Goal: Transaction & Acquisition: Obtain resource

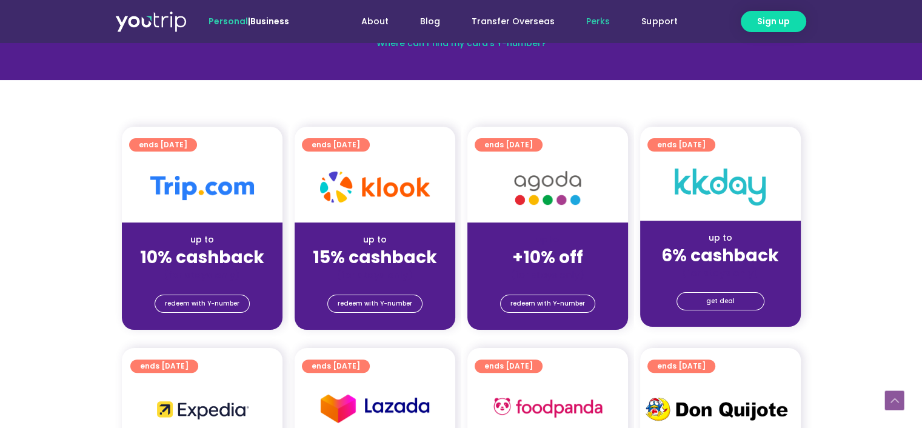
scroll to position [242, 0]
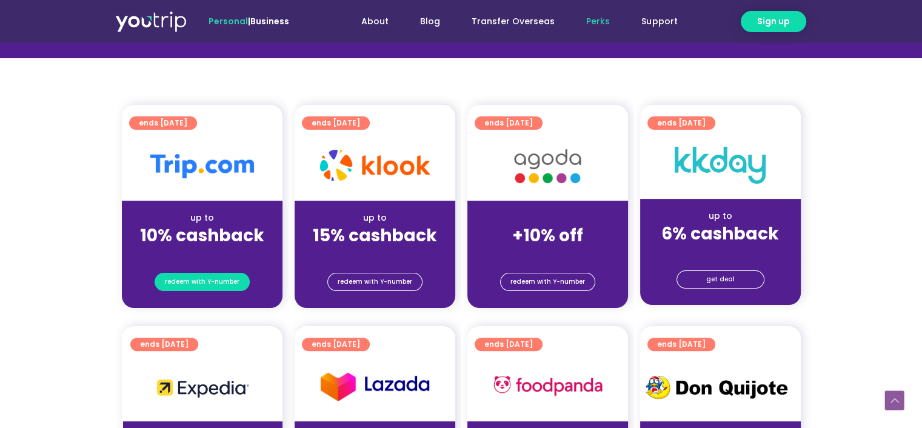
click at [213, 280] on span "redeem with Y-number" at bounding box center [202, 281] width 75 height 17
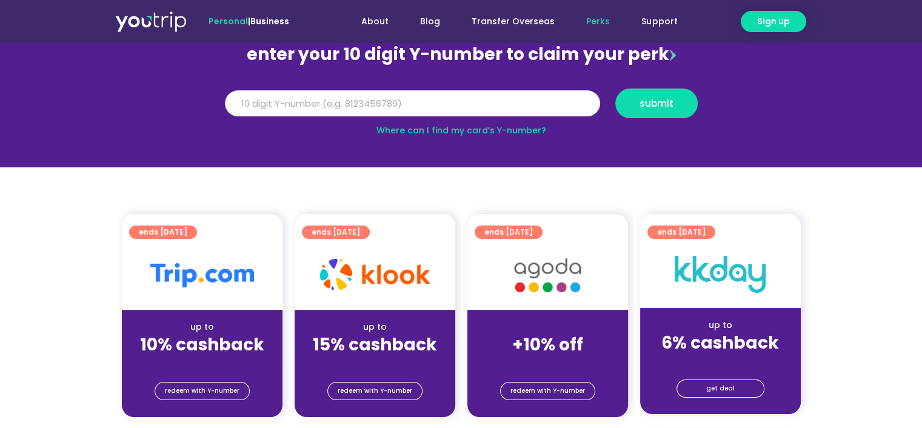
click at [406, 95] on input "Y Number" at bounding box center [412, 103] width 375 height 27
click at [371, 104] on input "Y Number" at bounding box center [412, 103] width 375 height 27
type input "8163252506"
click at [669, 105] on span "submit" at bounding box center [656, 103] width 34 height 9
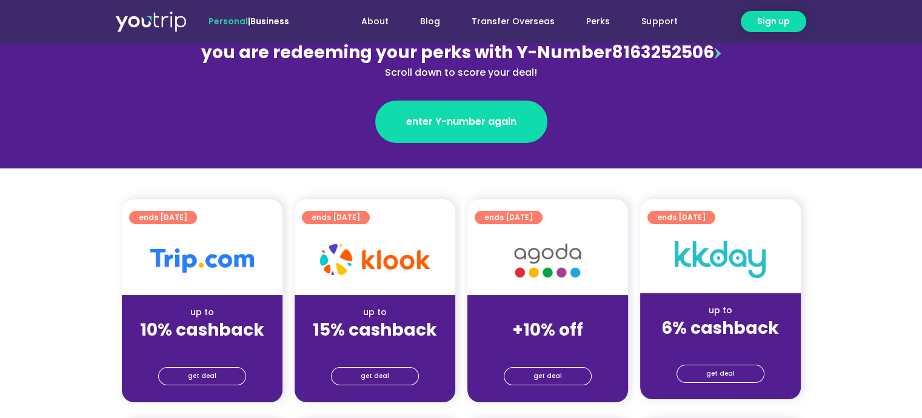
scroll to position [182, 0]
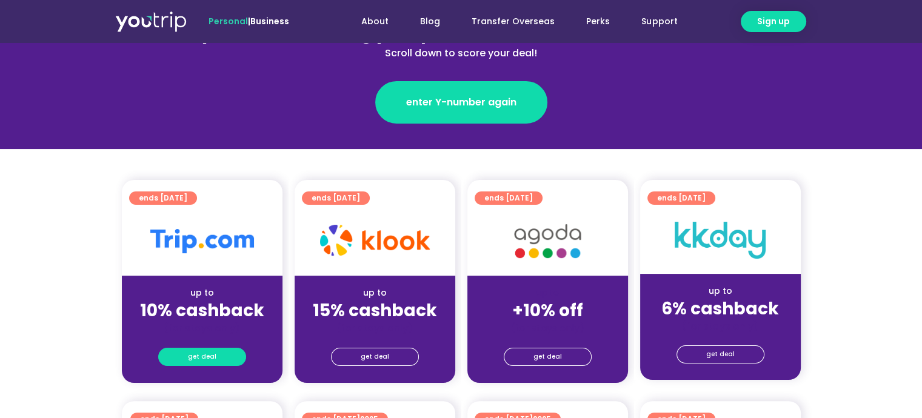
click at [224, 358] on link "get deal" at bounding box center [202, 357] width 88 height 18
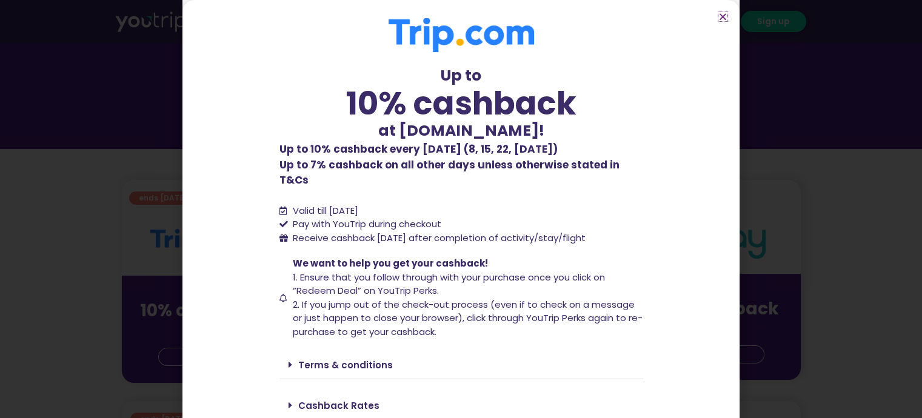
scroll to position [29, 0]
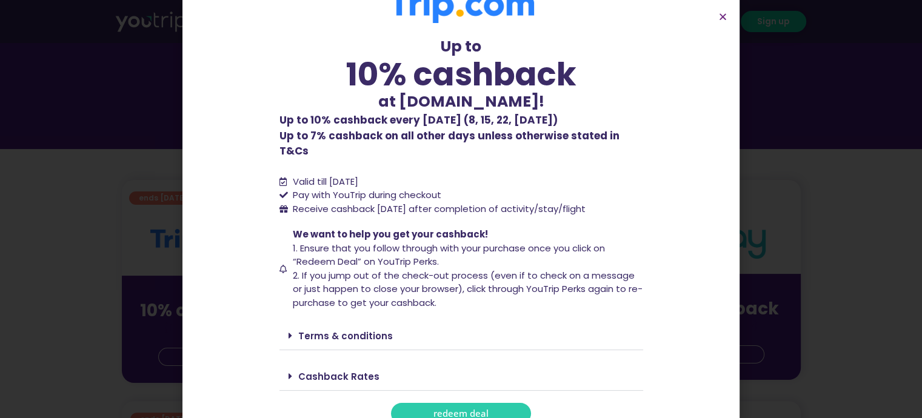
click at [465, 409] on span "redeem deal" at bounding box center [460, 413] width 55 height 9
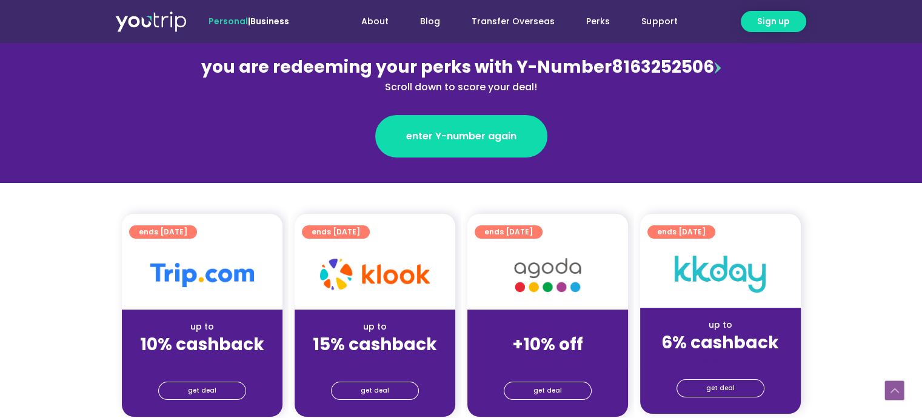
scroll to position [242, 0]
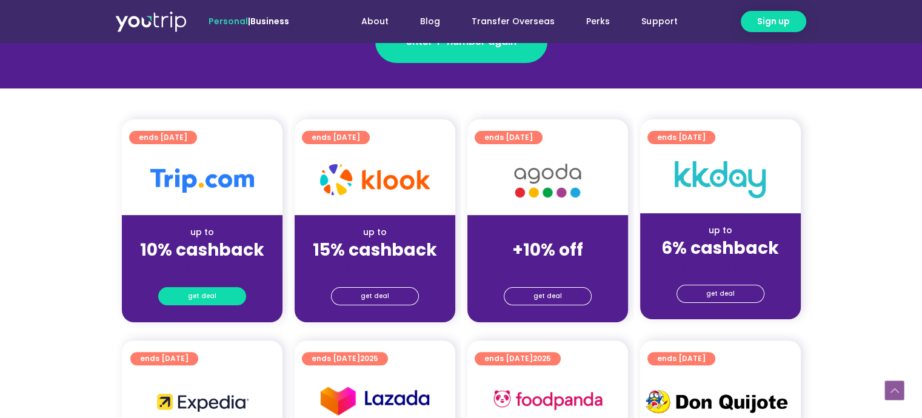
click at [208, 291] on span "get deal" at bounding box center [202, 296] width 28 height 17
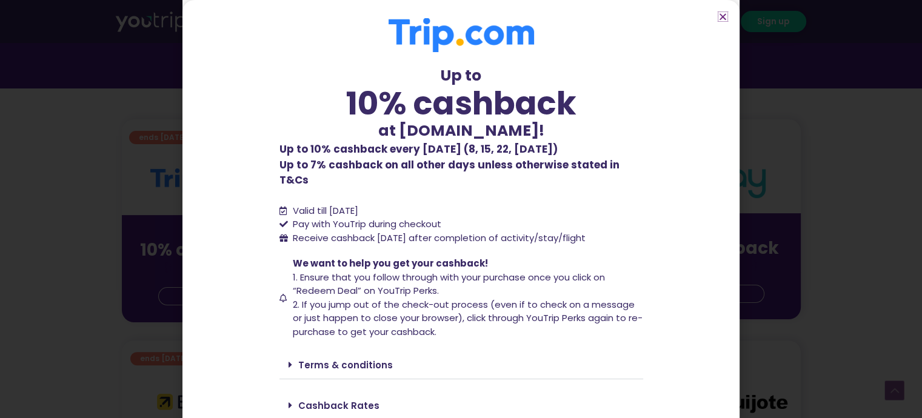
scroll to position [29, 0]
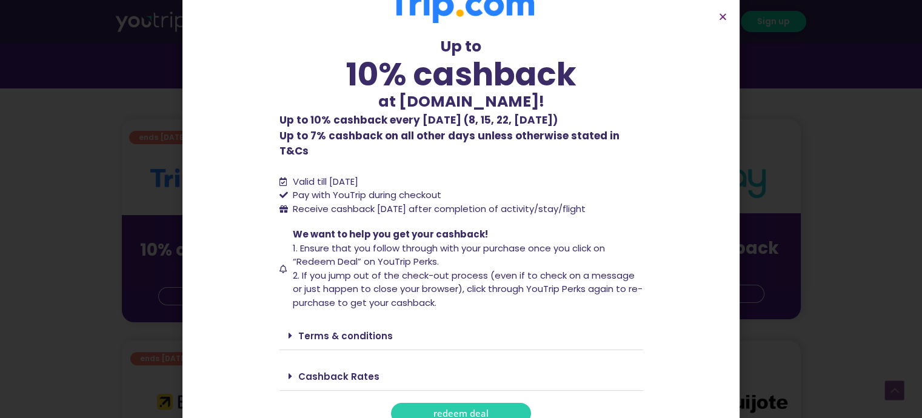
click at [442, 409] on span "redeem deal" at bounding box center [460, 413] width 55 height 9
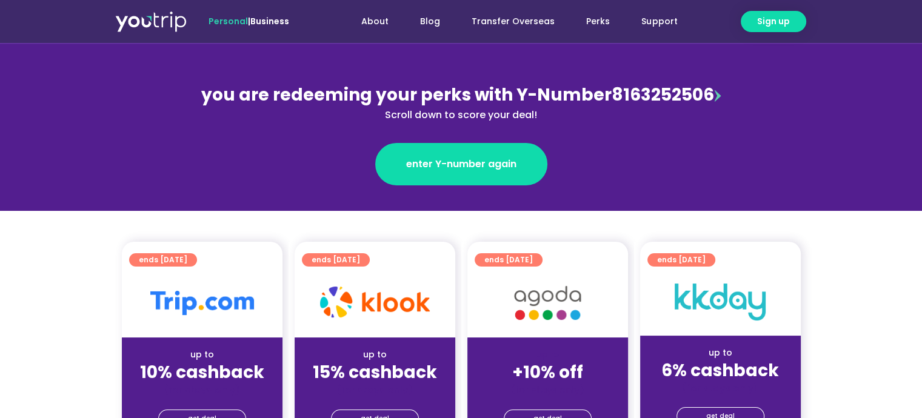
scroll to position [121, 0]
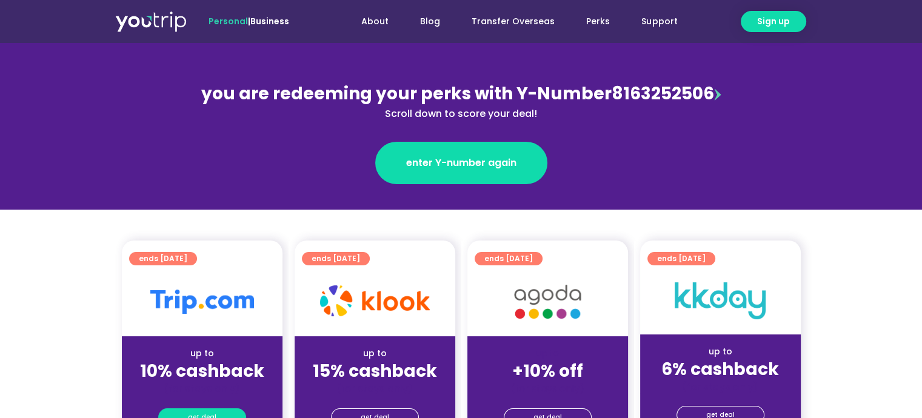
click at [195, 413] on span "get deal" at bounding box center [202, 417] width 28 height 17
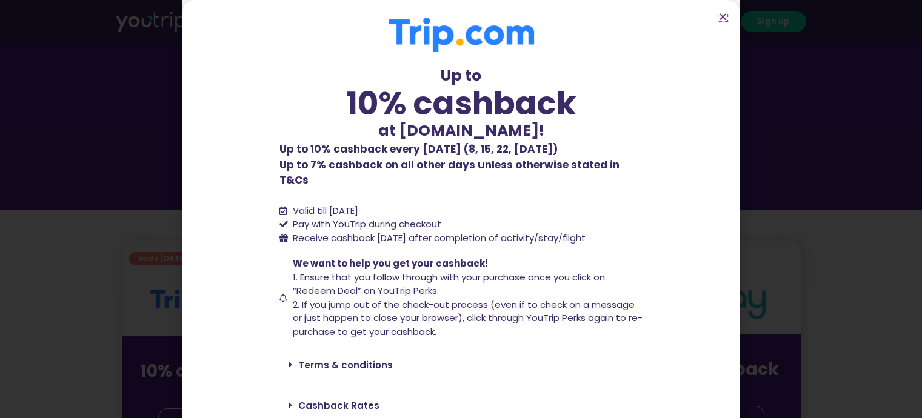
scroll to position [29, 0]
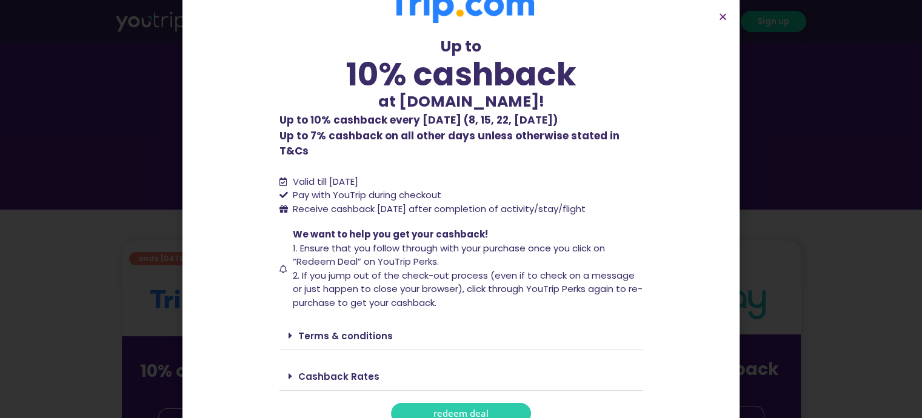
click at [469, 409] on span "redeem deal" at bounding box center [460, 413] width 55 height 9
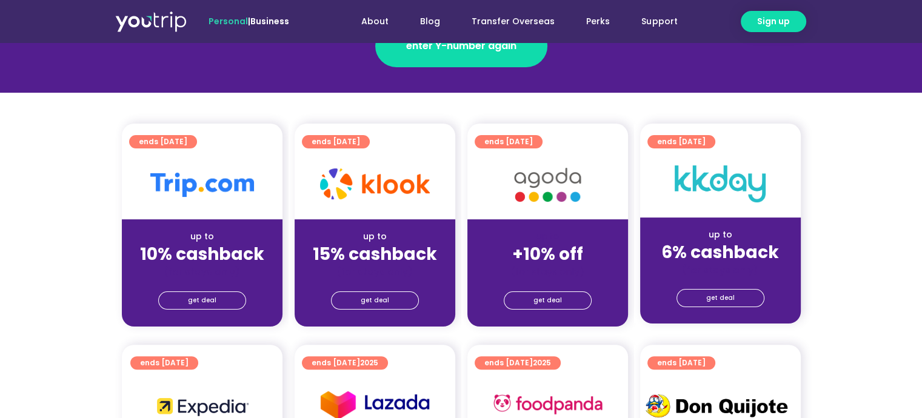
scroll to position [242, 0]
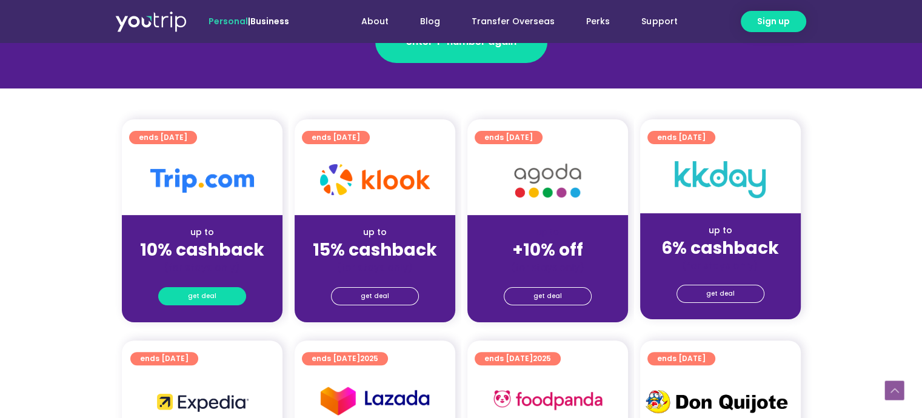
click at [226, 294] on link "get deal" at bounding box center [202, 296] width 88 height 18
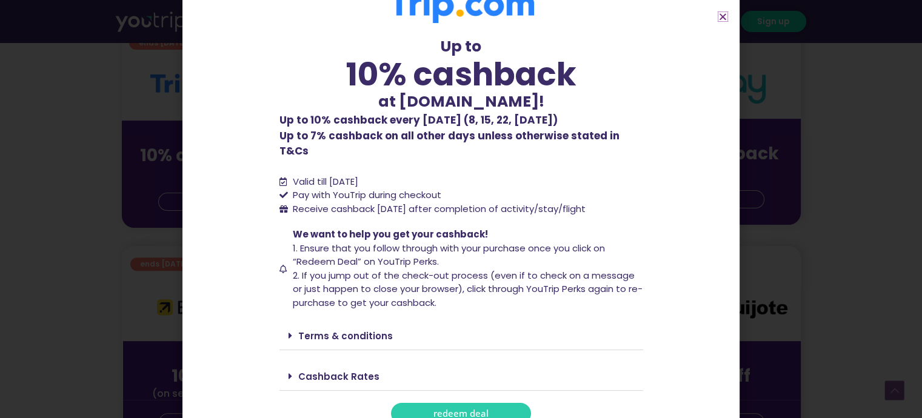
scroll to position [364, 0]
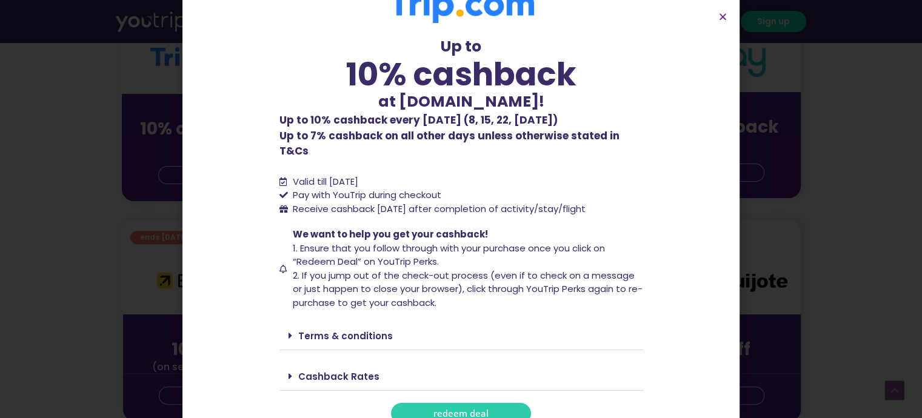
click at [370, 327] on div "Terms & conditions" at bounding box center [461, 336] width 364 height 28
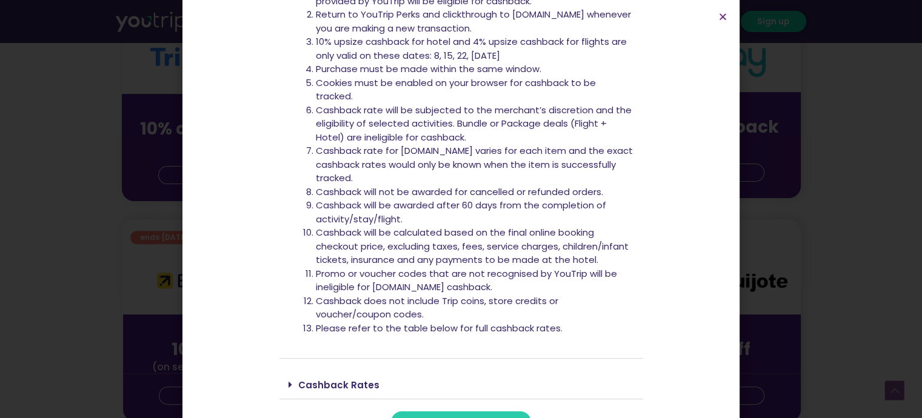
scroll to position [415, 0]
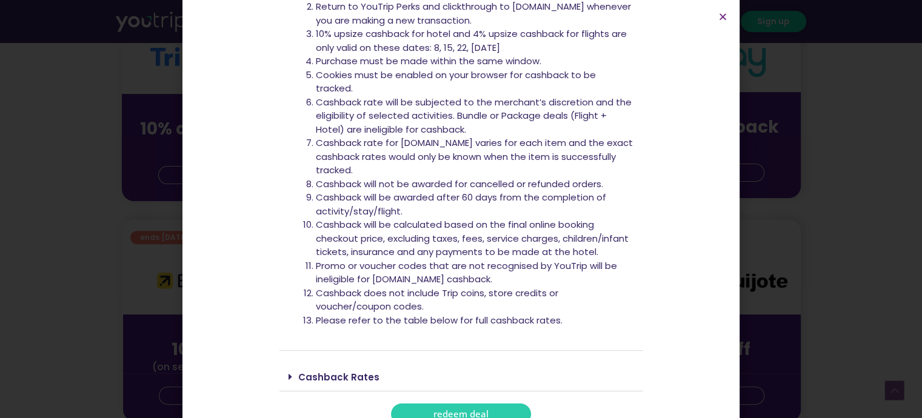
click at [402, 363] on div "Cashback Rates" at bounding box center [461, 377] width 364 height 28
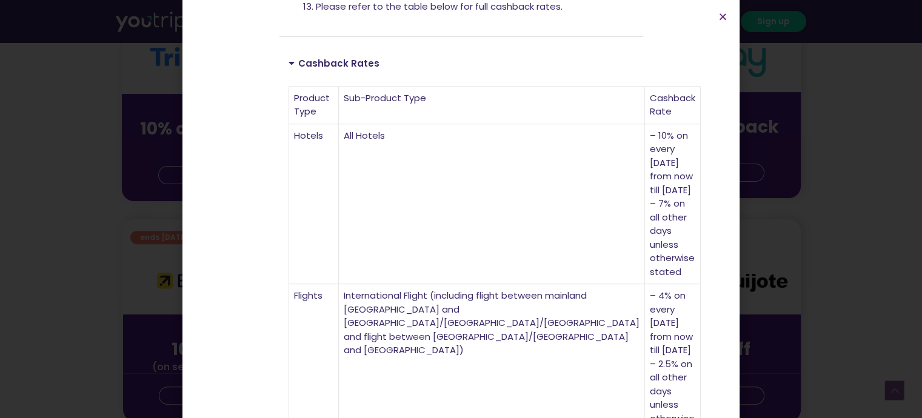
scroll to position [863, 0]
